Goal: Communication & Community: Connect with others

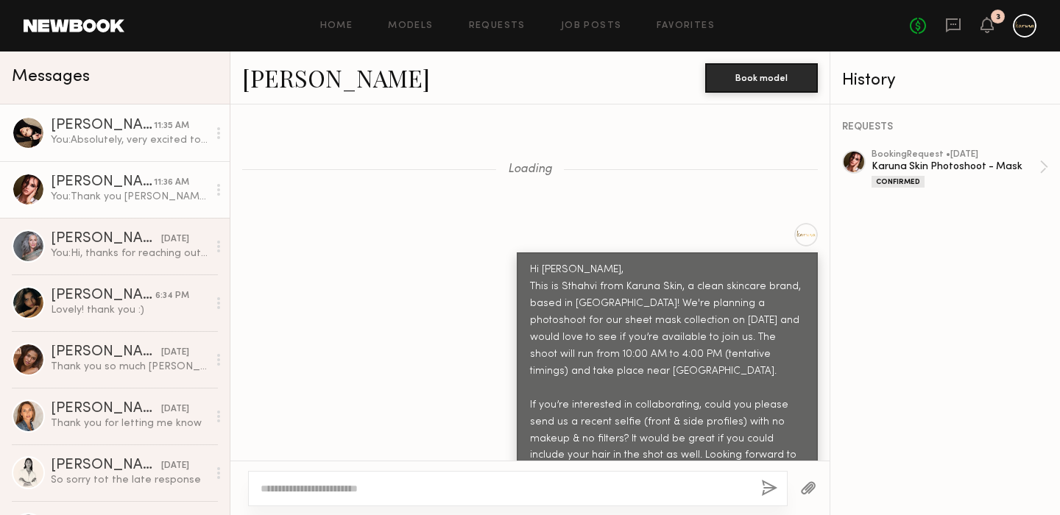
scroll to position [5595, 0]
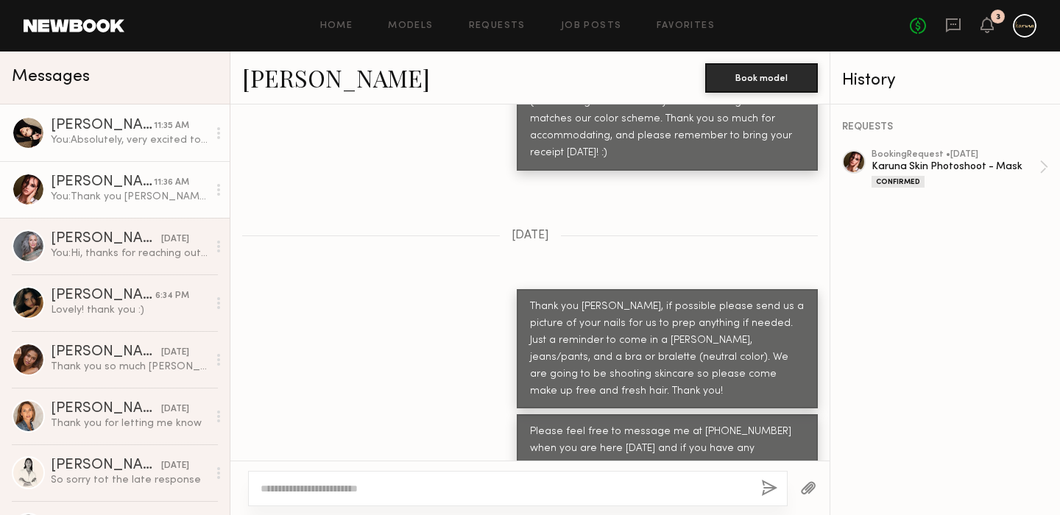
click at [108, 128] on div "[PERSON_NAME]" at bounding box center [102, 126] width 103 height 15
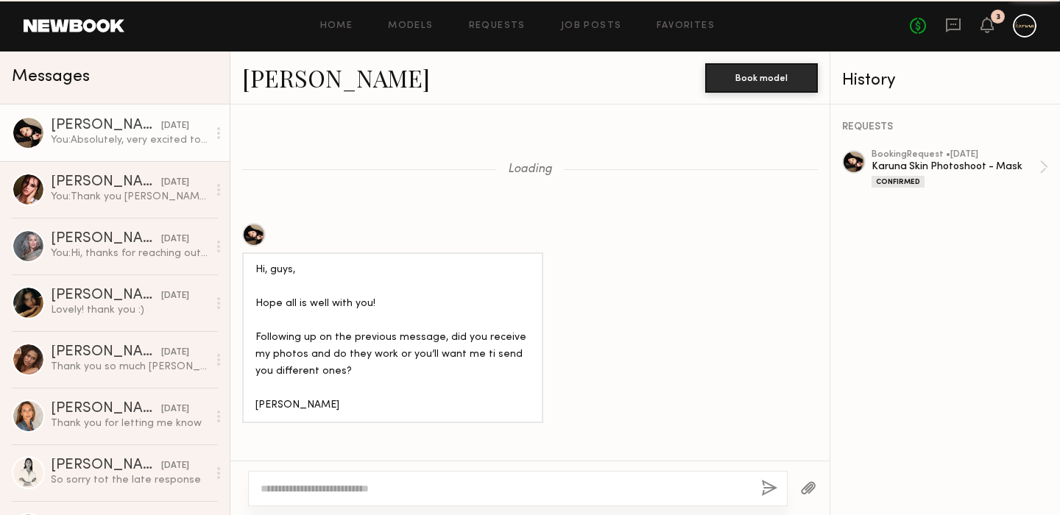
scroll to position [2818, 0]
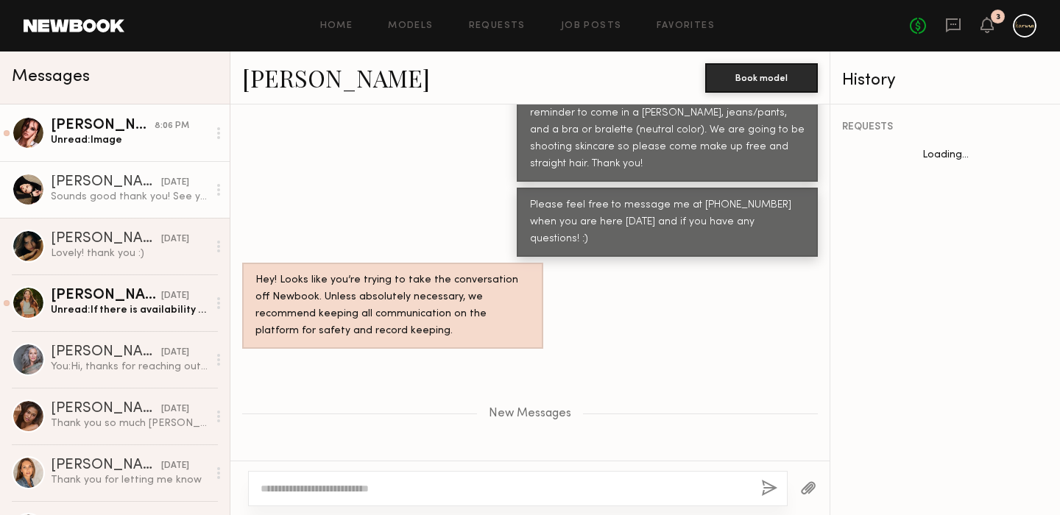
scroll to position [1942, 0]
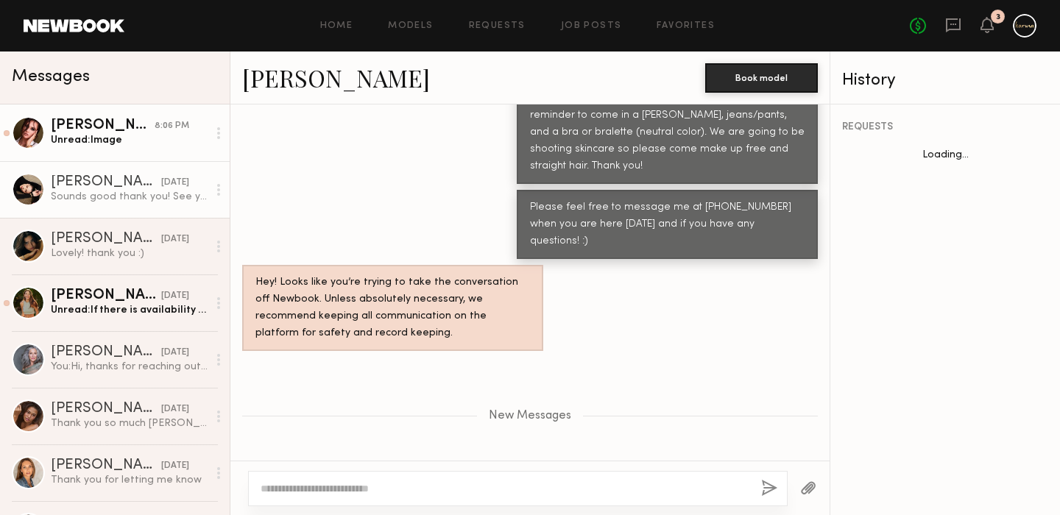
click at [130, 141] on div "Unread: Image" at bounding box center [129, 140] width 157 height 14
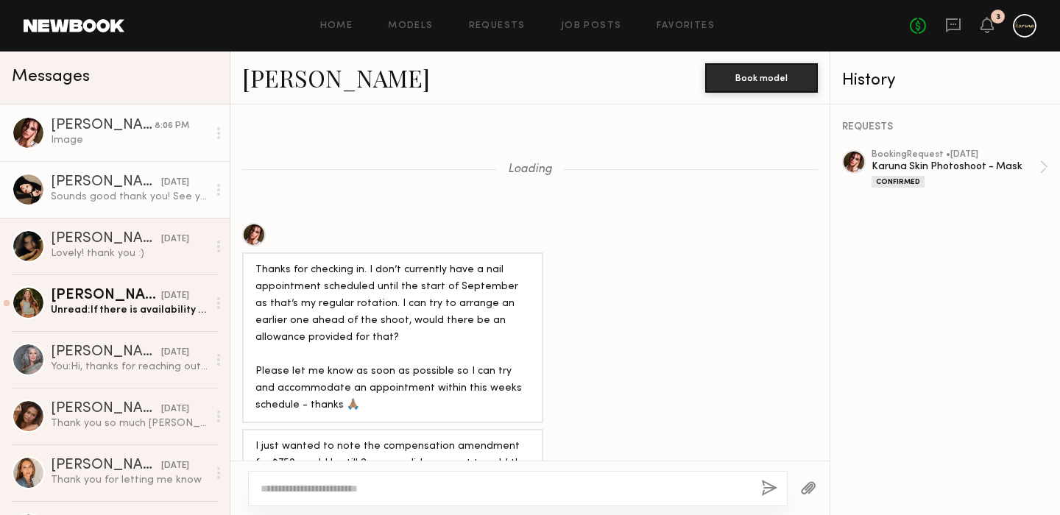
scroll to position [1749, 0]
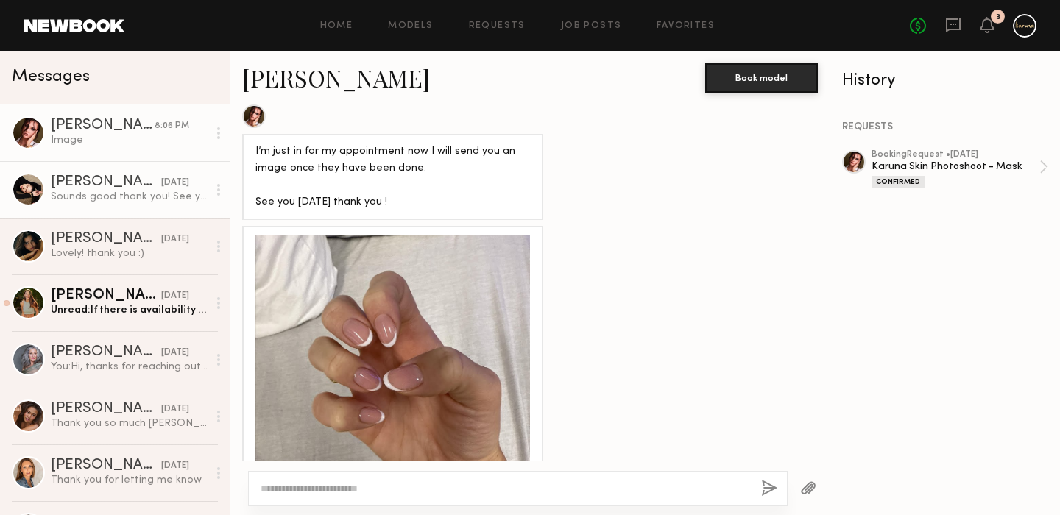
click at [130, 204] on link "Anastasia M. yesterday Sounds good thank you! See you tomorrow" at bounding box center [115, 189] width 230 height 57
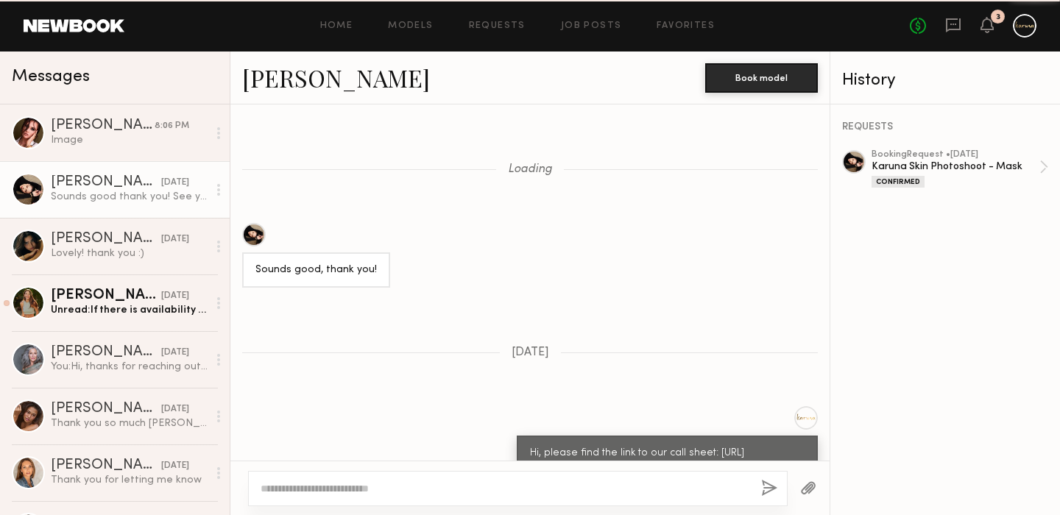
scroll to position [1830, 0]
